Goal: Task Accomplishment & Management: Use online tool/utility

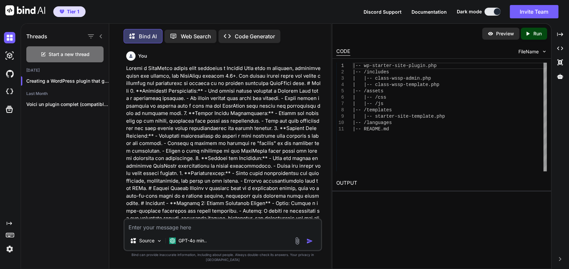
scroll to position [642, 0]
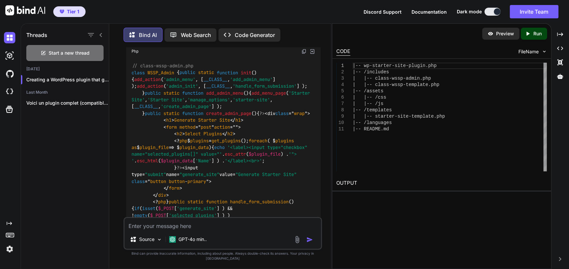
drag, startPoint x: 77, startPoint y: 49, endPoint x: 163, endPoint y: 51, distance: 86.6
click at [77, 49] on div "Start a new thread" at bounding box center [64, 53] width 77 height 16
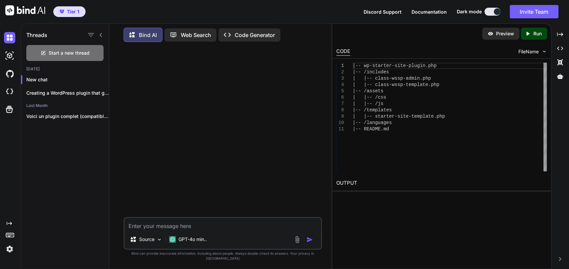
click at [251, 31] on p "Code Generator" at bounding box center [255, 35] width 40 height 8
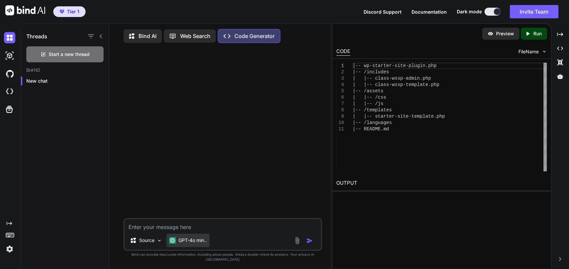
type textarea "x"
type textarea "c"
type textarea "x"
type textarea "cr"
type textarea "x"
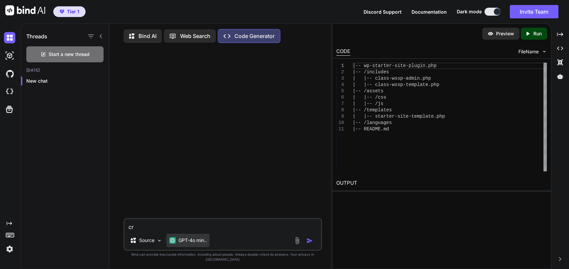
type textarea "cre"
type textarea "x"
type textarea "crea"
type textarea "x"
type textarea "creat"
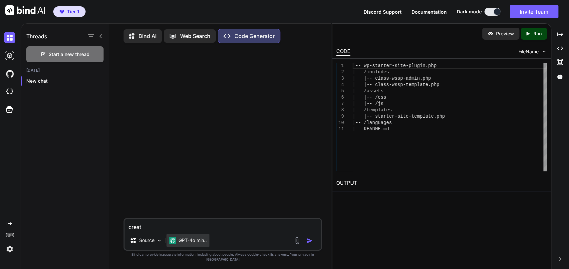
type textarea "x"
type textarea "create"
type textarea "x"
type textarea "create"
type textarea "x"
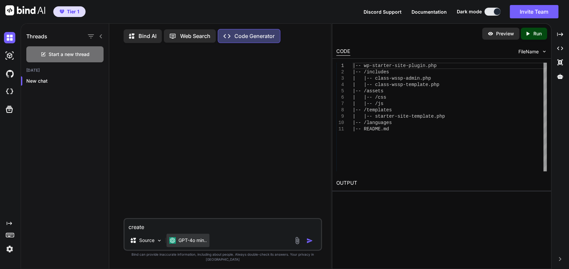
type textarea "create a"
type textarea "x"
type textarea "create a"
type textarea "x"
type textarea "create a w"
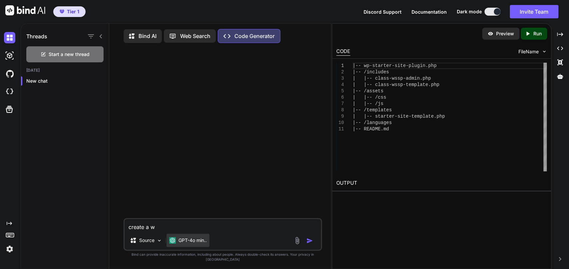
type textarea "x"
type textarea "create a wo"
type textarea "x"
type textarea "create a wor"
type textarea "x"
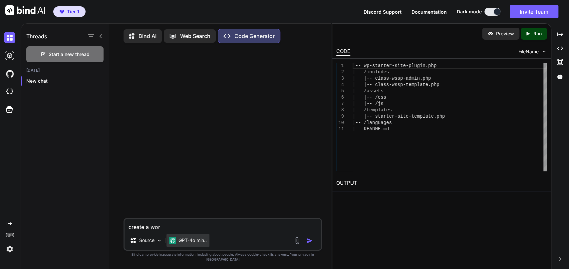
type textarea "create a word"
type textarea "x"
type textarea "create a wordp"
type textarea "x"
type textarea "create a wordpr"
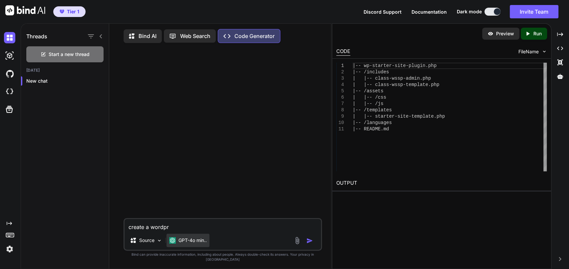
type textarea "x"
type textarea "create a wordpre"
type textarea "x"
type textarea "create a wordpres"
type textarea "x"
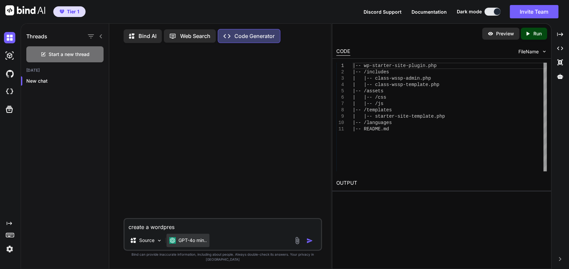
type textarea "create a wordpress"
type textarea "x"
type textarea "create a wordpress"
type textarea "x"
type textarea "create a wordpress 6"
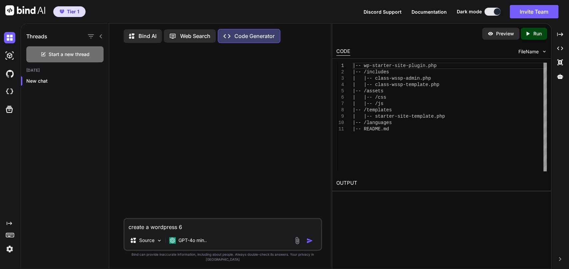
type textarea "x"
type textarea "create a wordpress 6."
type textarea "x"
type textarea "create a wordpress 6.8"
type textarea "x"
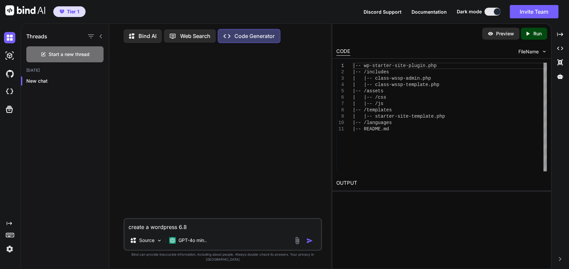
type textarea "create a wordpress 6.8"
type textarea "x"
type textarea "create a wordpress 6.8 t"
type textarea "x"
type textarea "create a wordpress 6.8 te"
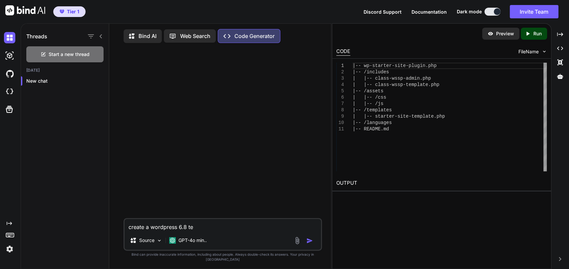
type textarea "x"
type textarea "create a wordpress 6.8 tem"
type textarea "x"
type textarea "create a wordpress 6.8 temp"
type textarea "x"
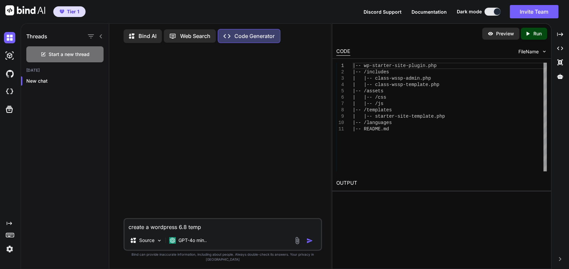
type textarea "create a wordpress 6.8 templ"
type textarea "x"
type textarea "create a wordpress 6.8 templa"
type textarea "x"
type textarea "create a wordpress 6.8 templat"
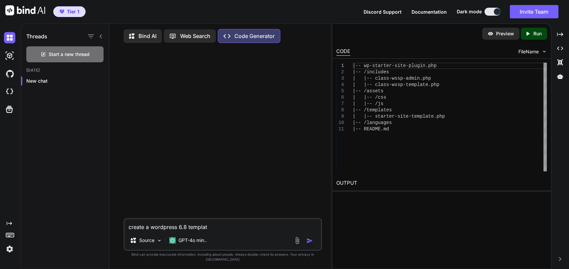
type textarea "x"
type textarea "create a wordpress 6.8 template"
type textarea "x"
type textarea "create a wordpress 6.8 template"
type textarea "x"
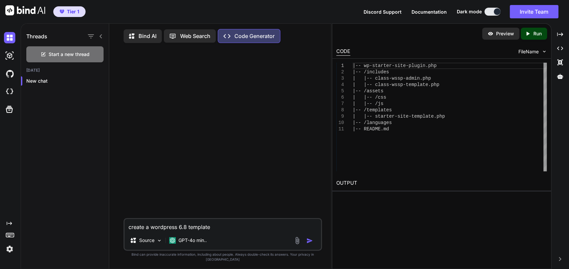
type textarea "create a wordpress 6.8 template b"
type textarea "x"
type textarea "create a wordpress 6.8 template ba"
type textarea "x"
type textarea "create a wordpress 6.8 template bas"
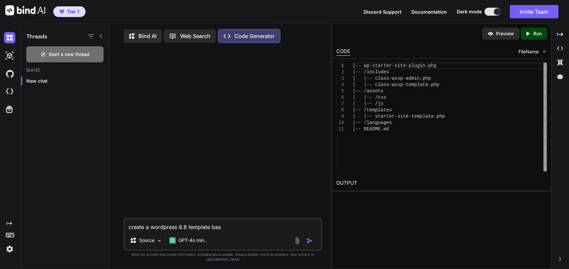
type textarea "x"
type textarea "create a wordpress 6.8 template base"
type textarea "x"
type textarea "create a wordpress 6.8 template based"
type textarea "x"
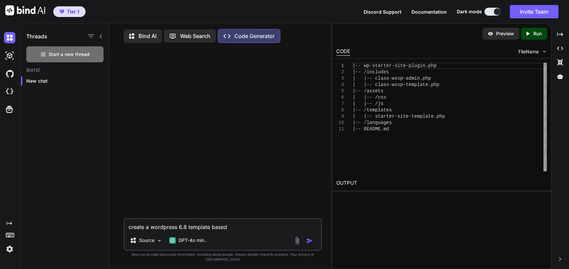
type textarea "create a wordpress 6.8 template based"
type textarea "x"
type textarea "create a wordpress 6.8 template based o"
type textarea "x"
type textarea "create a wordpress 6.8 template based on"
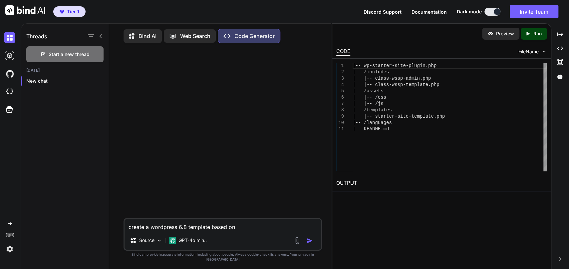
type textarea "x"
type textarea "create a wordpress 6.8 template based on"
type textarea "x"
type textarea "create a wordpress 6.8 template based on t"
type textarea "x"
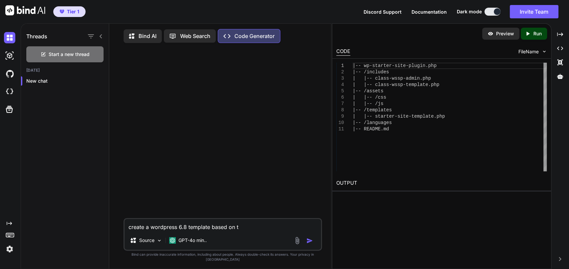
type textarea "create a wordpress 6.8 template based on th"
type textarea "x"
type textarea "create a wordpress 6.8 template based on thi"
type textarea "x"
type textarea "create a wordpress 6.8 template based on this"
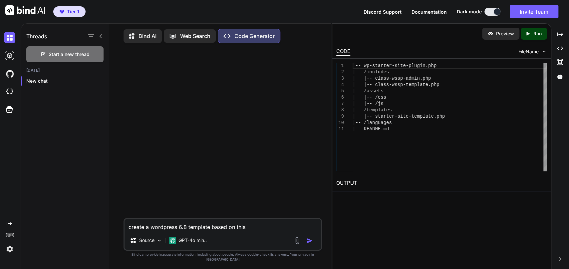
type textarea "x"
type textarea "create a wordpress 6.8 template based on this"
type textarea "x"
type textarea "create a wordpress 6.8 template based on this h"
type textarea "x"
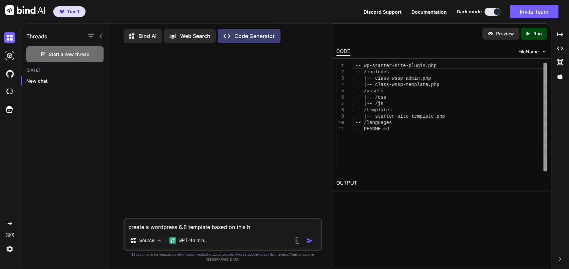
type textarea "create a wordpress 6.8 template based on this ht"
type textarea "x"
type textarea "create a wordpress 6.8 template based on this htm"
type textarea "x"
type textarea "create a wordpress 6.8 template based on this html"
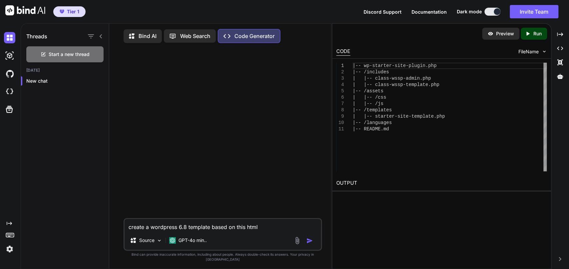
type textarea "x"
type textarea "create a wordpress 6.8 template based on this html/"
type textarea "x"
type textarea "create a wordpress 6.8 template based on this html/p"
type textarea "x"
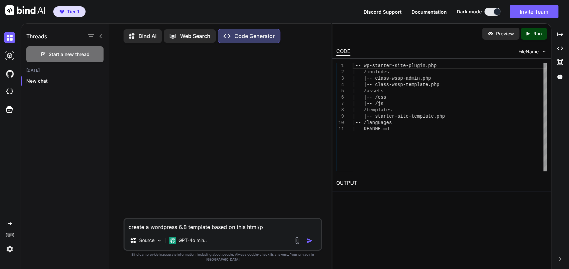
type textarea "create a wordpress 6.8 template based on this html/ph"
type textarea "x"
type textarea "create a wordpress 6.8 template based on this html/php"
type textarea "x"
type textarea "create a wordpress 6.8 template based on this html/php"
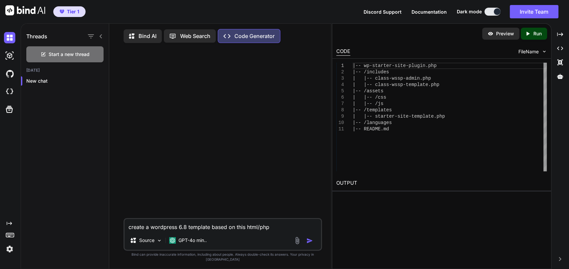
type textarea "x"
type textarea "create a wordpress 6.8 template based on this html/php w"
type textarea "x"
type textarea "create a wordpress 6.8 template based on this html/php we"
type textarea "x"
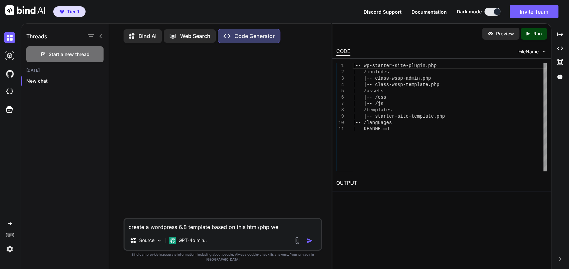
type textarea "create a wordpress 6.8 template based on this html/php web"
type textarea "x"
type textarea "create a wordpress 6.8 template based on this html/php webs"
type textarea "x"
type textarea "create a wordpress 6.8 template based on this html/php websi"
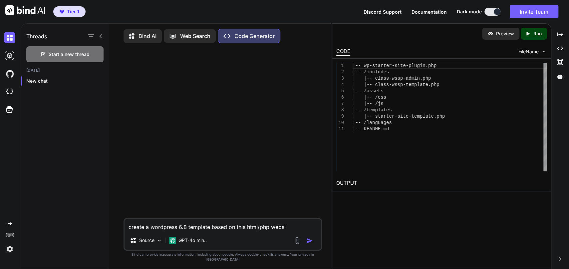
type textarea "x"
type textarea "create a wordpress 6.8 template based on this html/php websit"
type textarea "x"
type textarea "create a wordpress 6.8 template based on this html/php website"
type textarea "x"
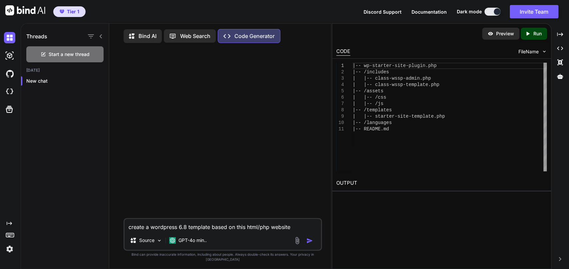
type textarea "create a wordpress 6.8 template based on this html/php website"
click at [311, 231] on textarea "create a wordpress 6.8 template based on this html/php website" at bounding box center [222, 225] width 196 height 12
paste textarea "[URL][DOMAIN_NAME]"
type textarea "x"
type textarea "create a wordpress 6.8 template based on this html/php website [URL][DOMAIN_NAM…"
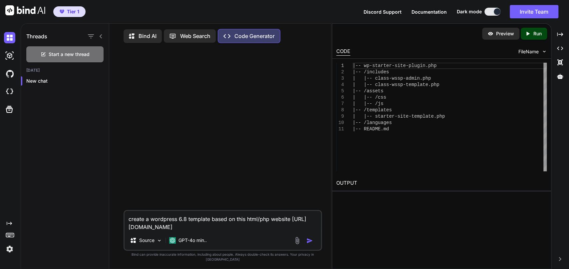
type textarea "x"
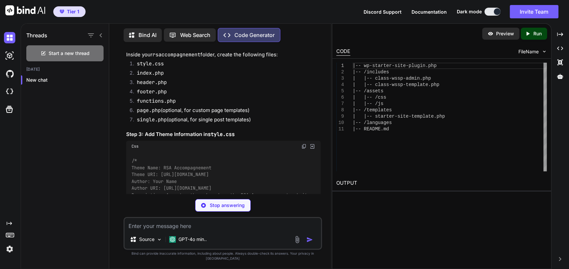
scroll to position [192, 0]
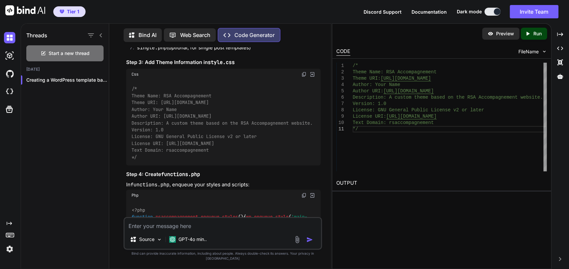
type textarea "x"
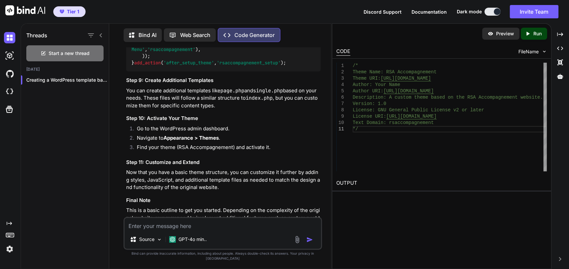
scroll to position [895, 0]
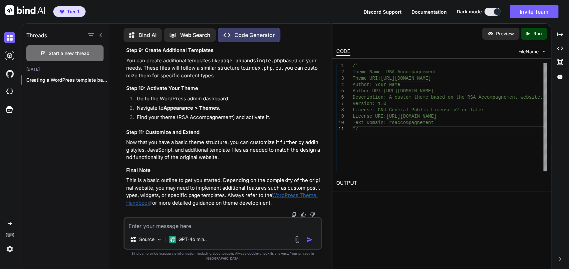
click at [348, 182] on h2 "OUTPUT" at bounding box center [441, 183] width 219 height 16
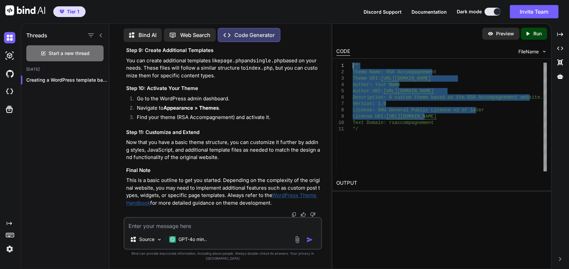
drag, startPoint x: 425, startPoint y: 116, endPoint x: 340, endPoint y: 65, distance: 98.7
click at [353, 65] on div "/* Theme Name: RSA Accompagnement Theme URI: [URL][DOMAIN_NAME] Author: Your Na…" at bounding box center [450, 117] width 194 height 109
click at [381, 146] on div "/* Theme Name: RSA Accompagnement Theme URI: [URL][DOMAIN_NAME] Author: Your Na…" at bounding box center [450, 117] width 194 height 109
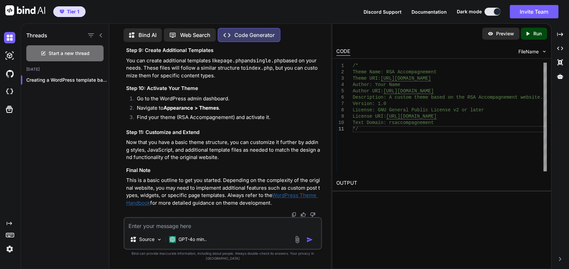
click at [544, 52] on img at bounding box center [544, 52] width 6 height 6
click at [533, 50] on span "FileName" at bounding box center [528, 51] width 20 height 7
click at [546, 51] on img at bounding box center [544, 52] width 6 height 6
click at [527, 31] on icon "Created with Pixso." at bounding box center [528, 34] width 6 height 6
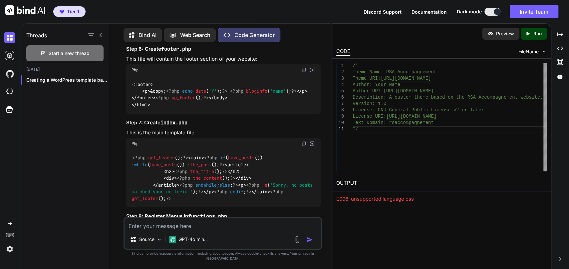
scroll to position [549, 0]
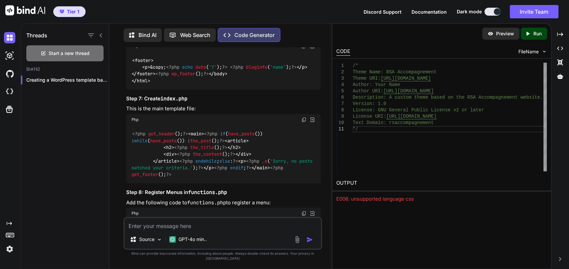
click at [189, 30] on div "Web Search" at bounding box center [190, 34] width 52 height 13
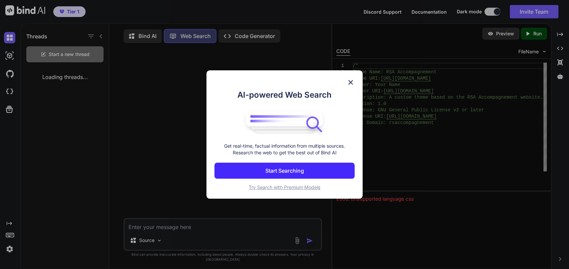
scroll to position [1, 0]
click at [350, 80] on img at bounding box center [351, 82] width 8 height 8
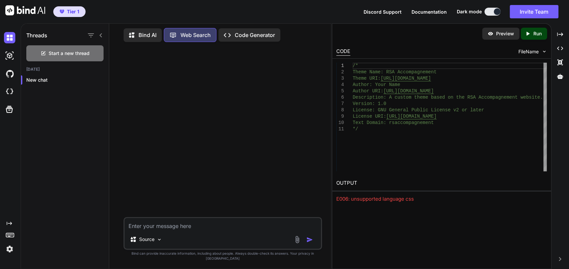
click at [136, 31] on icon at bounding box center [134, 35] width 10 height 8
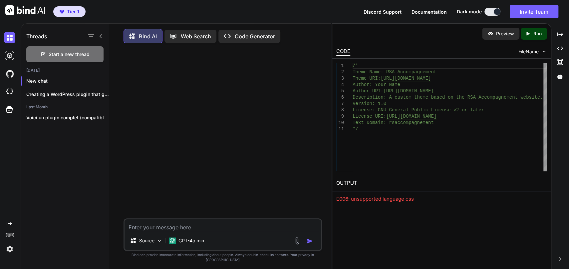
type textarea "x"
type textarea "c"
type textarea "x"
type textarea "cr"
type textarea "x"
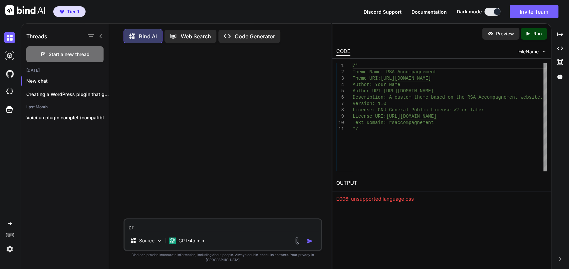
type textarea "cre"
type textarea "x"
type textarea "crea"
type textarea "x"
type textarea "creat"
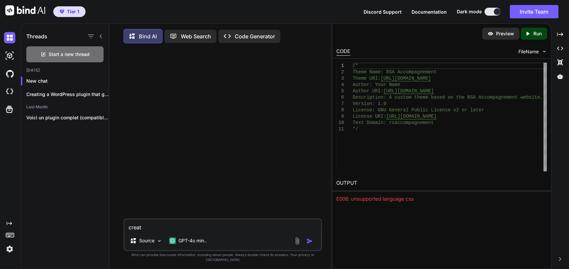
type textarea "x"
type textarea "create"
type textarea "x"
type textarea "create"
type textarea "x"
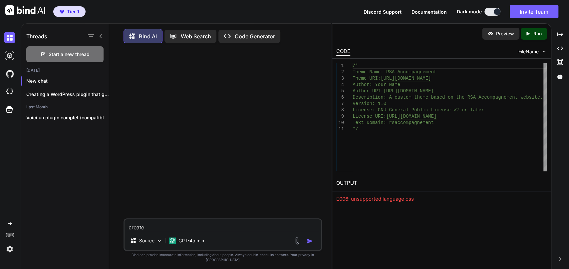
type textarea "create a"
type textarea "x"
type textarea "create a"
type textarea "x"
type textarea "create a w"
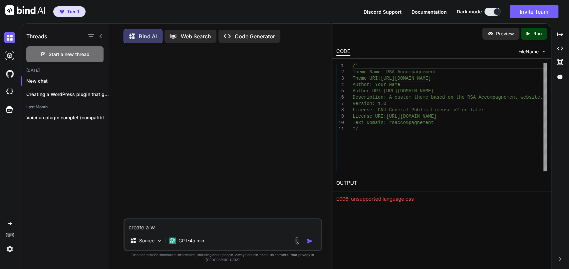
type textarea "x"
type textarea "create a wo"
type textarea "x"
type textarea "create a wor"
type textarea "x"
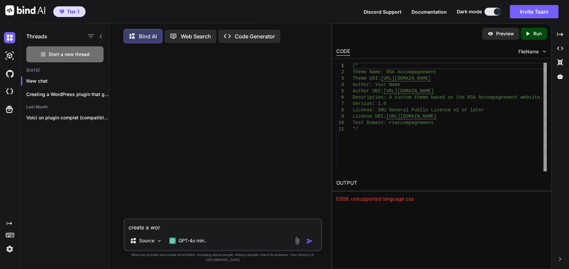
type textarea "create a word"
type textarea "x"
type textarea "create a wordp"
type textarea "x"
type textarea "create a wordpr"
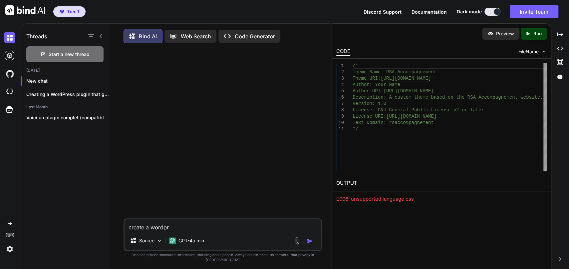
type textarea "x"
type textarea "create a wordpre"
type textarea "x"
type textarea "create a wordpres"
type textarea "x"
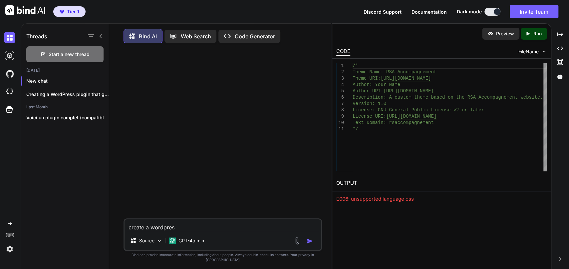
type textarea "create a wordpress"
type textarea "x"
type textarea "create a wordpress"
type textarea "x"
type textarea "create a wordpress 6"
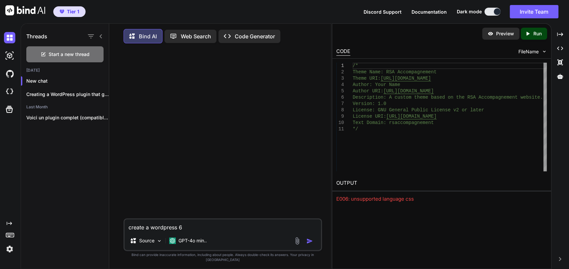
type textarea "x"
type textarea "create a wordpress 6."
type textarea "x"
type textarea "create a wordpress 6.8"
type textarea "x"
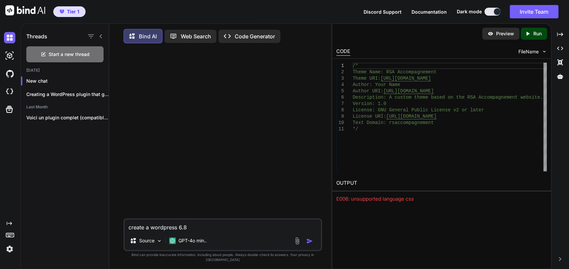
type textarea "create a wordpress 6.8"
type textarea "x"
type textarea "create a wordpress 6.8 b"
type textarea "x"
type textarea "create a wordpress 6.8 ba"
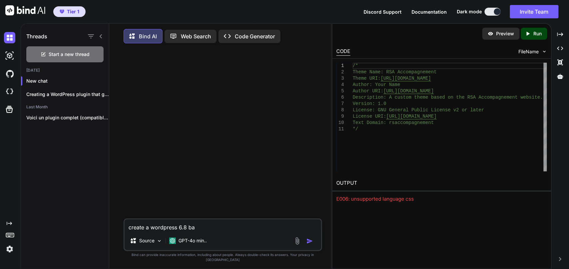
type textarea "x"
type textarea "create a wordpress 6.8 bas"
type textarea "x"
type textarea "create a wordpress 6.8 base"
type textarea "x"
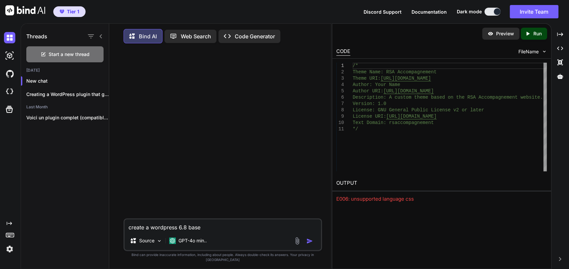
type textarea "create a wordpress 6.8 bases"
type textarea "x"
type textarea "create a wordpress 6.8 bases"
type textarea "x"
type textarea "create a wordpress 6.8 bases o"
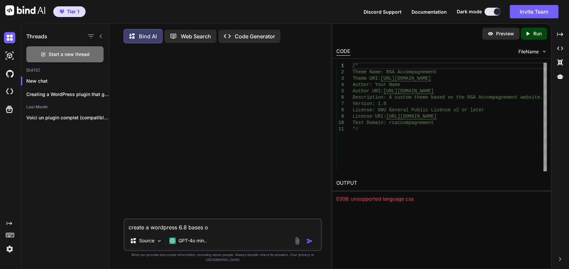
type textarea "x"
type textarea "create a wordpress 6.8 bases on"
type textarea "x"
type textarea "create a wordpress 6.8 bases on"
type textarea "x"
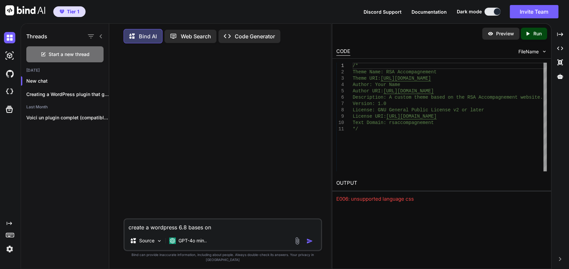
type textarea "create a wordpress 6.8 bases on t"
type textarea "x"
type textarea "create a wordpress 6.8 bases on th"
click at [288, 231] on textarea "create a wordpress 6.8 bases on the template of this website" at bounding box center [222, 225] width 196 height 12
drag, startPoint x: 288, startPoint y: 231, endPoint x: 256, endPoint y: 231, distance: 32.0
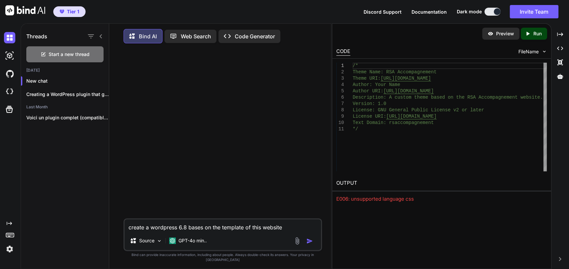
click at [256, 231] on textarea "create a wordpress 6.8 bases on the template of this website" at bounding box center [222, 225] width 196 height 12
paste textarea "[URL][DOMAIN_NAME]"
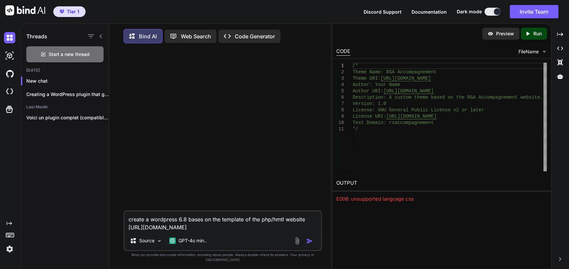
drag, startPoint x: 202, startPoint y: 222, endPoint x: 220, endPoint y: 255, distance: 37.2
click at [202, 223] on textarea "create a wordpress 6.8 bases on the template of the php/hmtl website [URL][DOMA…" at bounding box center [222, 221] width 196 height 20
click at [199, 223] on textarea "create a wordpress 6.8 bases on the template of the php/hmtl website [URL][DOMA…" at bounding box center [222, 221] width 196 height 20
click at [230, 230] on textarea "create a wordpress 6.8 based on the template of the php/hmtl website [URL][DOMA…" at bounding box center [222, 221] width 196 height 20
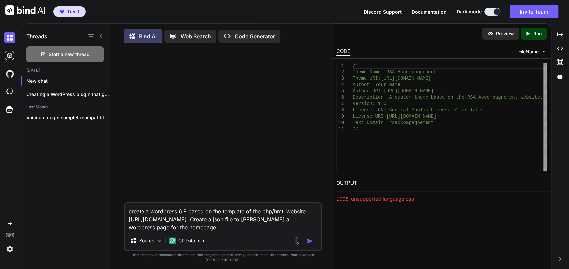
click at [310, 244] on img "button" at bounding box center [309, 240] width 7 height 7
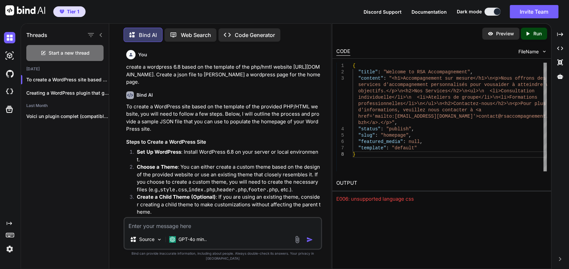
click at [142, 33] on p "Bind AI" at bounding box center [148, 35] width 18 height 8
click at [79, 74] on div "To create a WordPress site based on the ..." at bounding box center [65, 79] width 88 height 13
click at [77, 79] on p "To create a WordPress site based on the ..." at bounding box center [67, 79] width 83 height 7
click at [56, 89] on div "Creating a WordPress plugin that generates a..." at bounding box center [65, 92] width 88 height 13
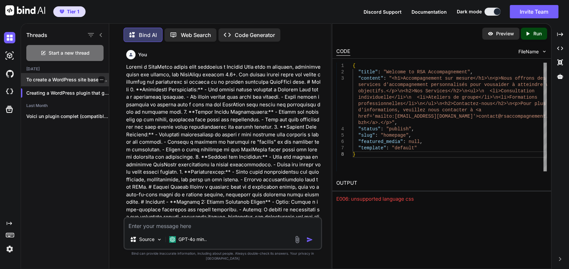
click at [74, 79] on p "To create a WordPress site based on the ..." at bounding box center [67, 79] width 83 height 7
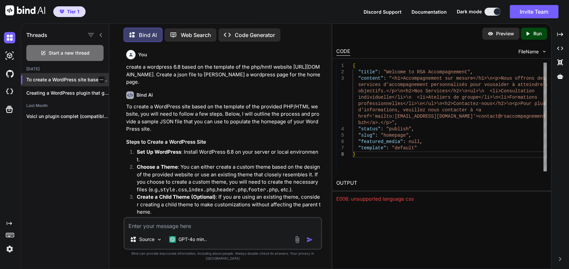
click at [102, 76] on div "To create a WordPress site based on the ..." at bounding box center [65, 79] width 88 height 13
click at [102, 77] on div at bounding box center [101, 79] width 7 height 7
click at [28, 5] on div at bounding box center [22, 11] width 45 height 23
click at [29, 9] on img at bounding box center [25, 10] width 40 height 10
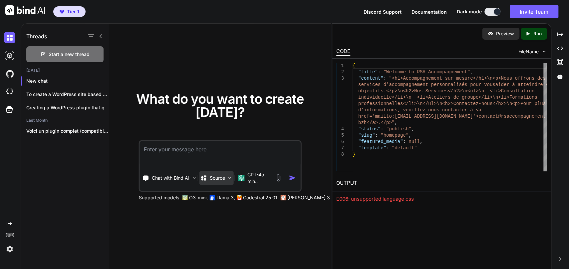
click at [229, 178] on img at bounding box center [230, 178] width 6 height 6
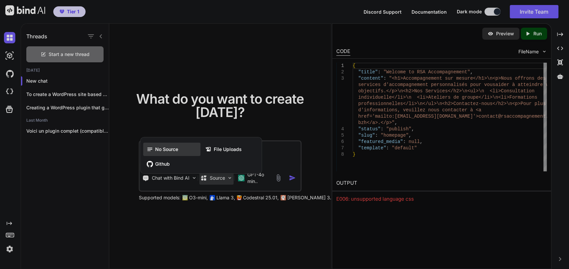
click at [160, 146] on span "No Source" at bounding box center [166, 149] width 23 height 7
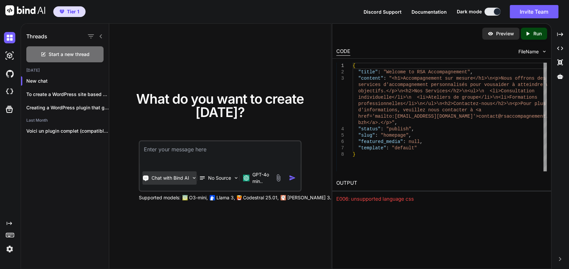
click at [193, 176] on img at bounding box center [194, 178] width 6 height 6
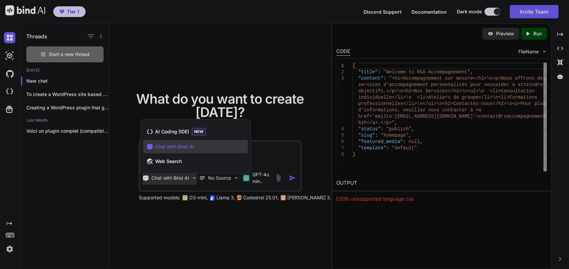
click at [193, 176] on div at bounding box center [284, 134] width 569 height 269
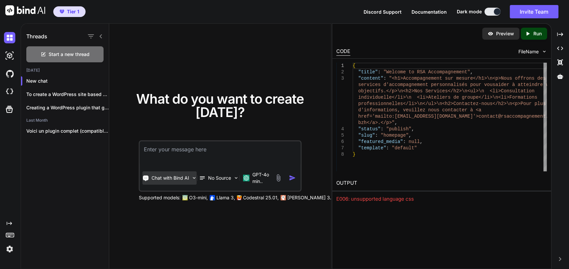
click at [192, 175] on img at bounding box center [194, 178] width 6 height 6
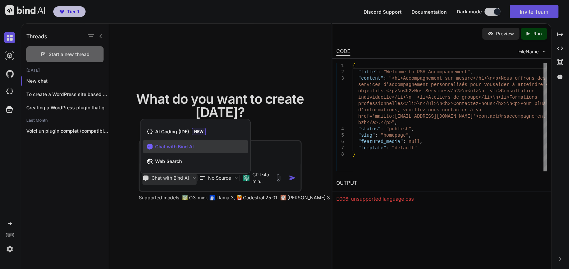
click at [11, 6] on div at bounding box center [284, 134] width 569 height 269
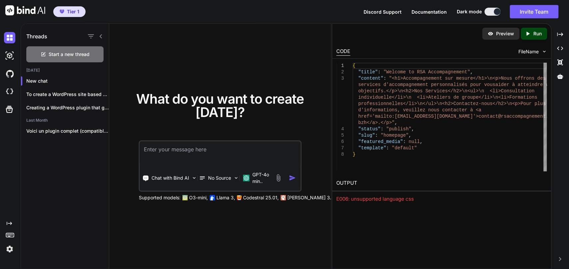
click at [21, 9] on img at bounding box center [25, 10] width 40 height 10
click at [72, 53] on span "Start a new thread" at bounding box center [69, 54] width 41 height 7
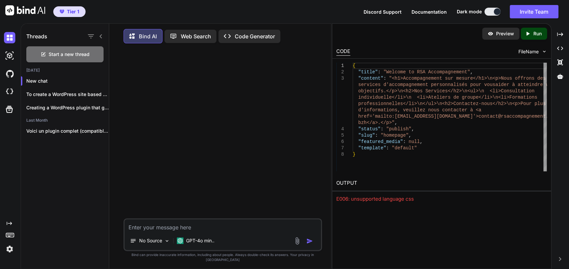
click at [160, 231] on textarea at bounding box center [222, 225] width 196 height 12
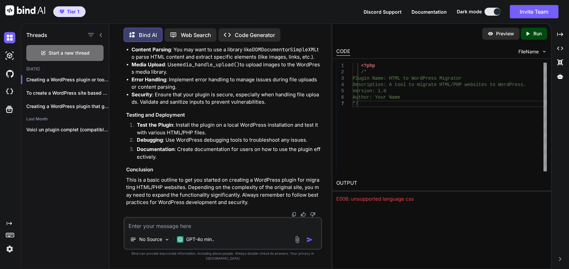
scroll to position [673, 0]
click at [248, 35] on p "Code Generator" at bounding box center [255, 35] width 40 height 8
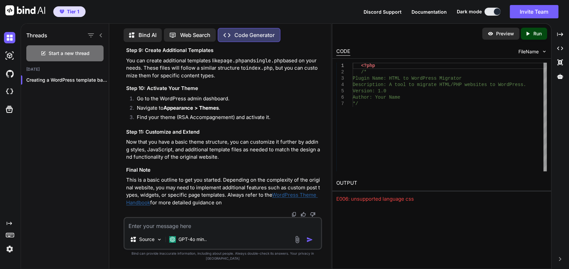
scroll to position [895, 0]
click at [10, 52] on img at bounding box center [9, 55] width 11 height 11
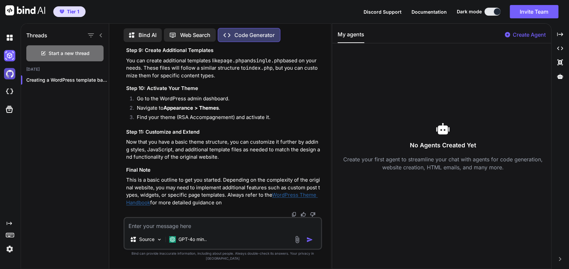
click at [13, 73] on img at bounding box center [9, 73] width 11 height 11
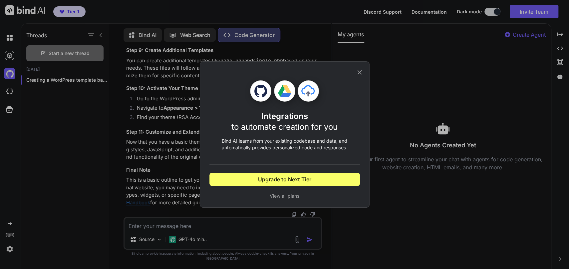
click at [8, 88] on div "Integrations to automate creation for you Bind AI learns from your existing cod…" at bounding box center [284, 134] width 569 height 269
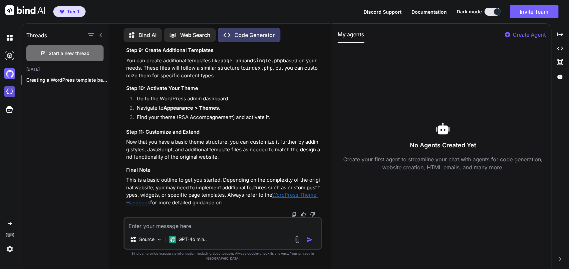
click at [9, 90] on img at bounding box center [9, 91] width 11 height 11
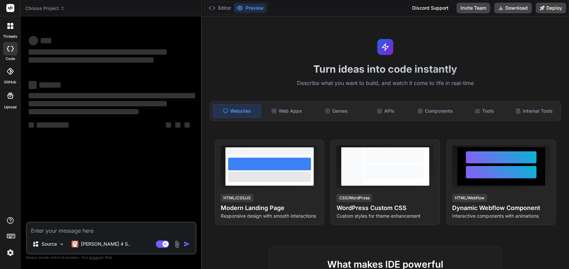
type textarea "x"
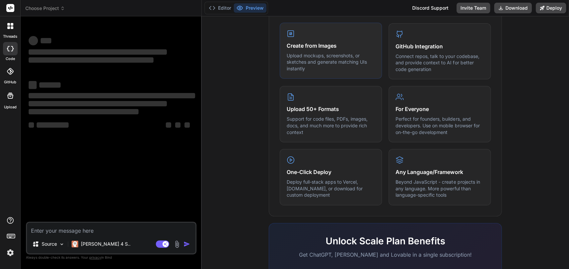
scroll to position [38, 0]
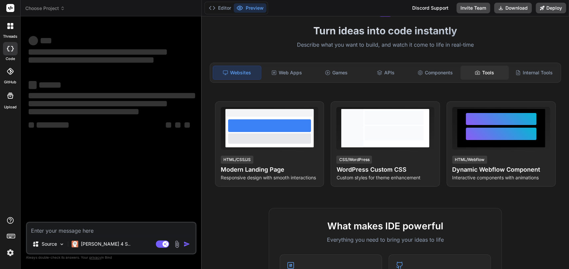
click at [487, 73] on div "Tools" at bounding box center [484, 73] width 48 height 14
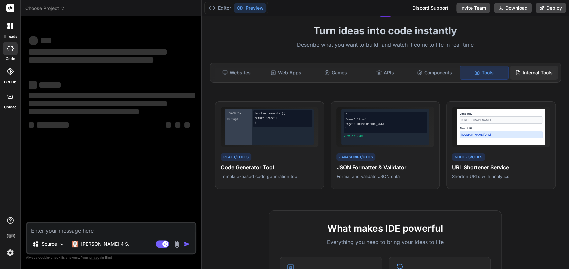
click at [534, 68] on div "Internal Tools" at bounding box center [534, 73] width 48 height 14
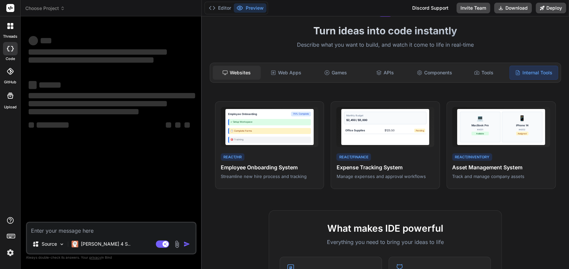
click at [240, 68] on div "Websites" at bounding box center [237, 73] width 48 height 14
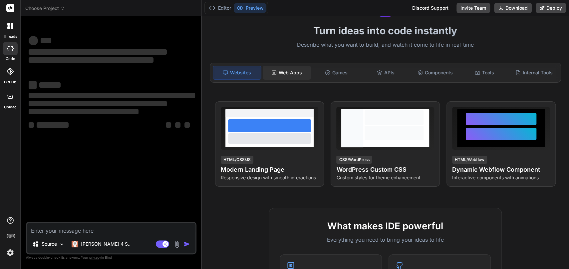
click at [289, 72] on div "Web Apps" at bounding box center [287, 73] width 48 height 14
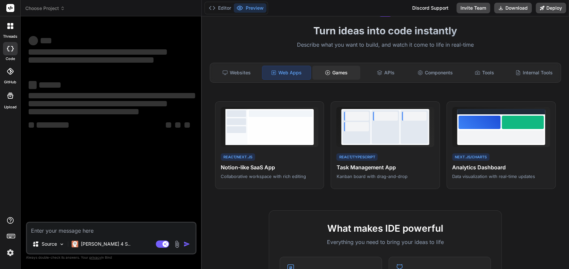
click at [335, 70] on div "Games" at bounding box center [336, 73] width 48 height 14
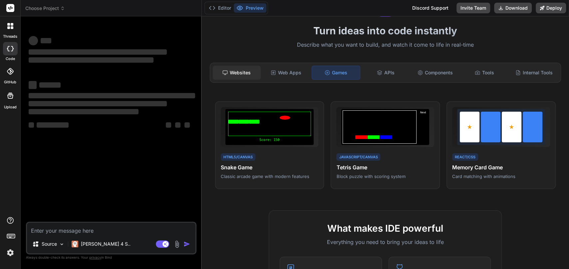
click at [237, 70] on div "Websites" at bounding box center [237, 73] width 48 height 14
